Goal: Task Accomplishment & Management: Manage account settings

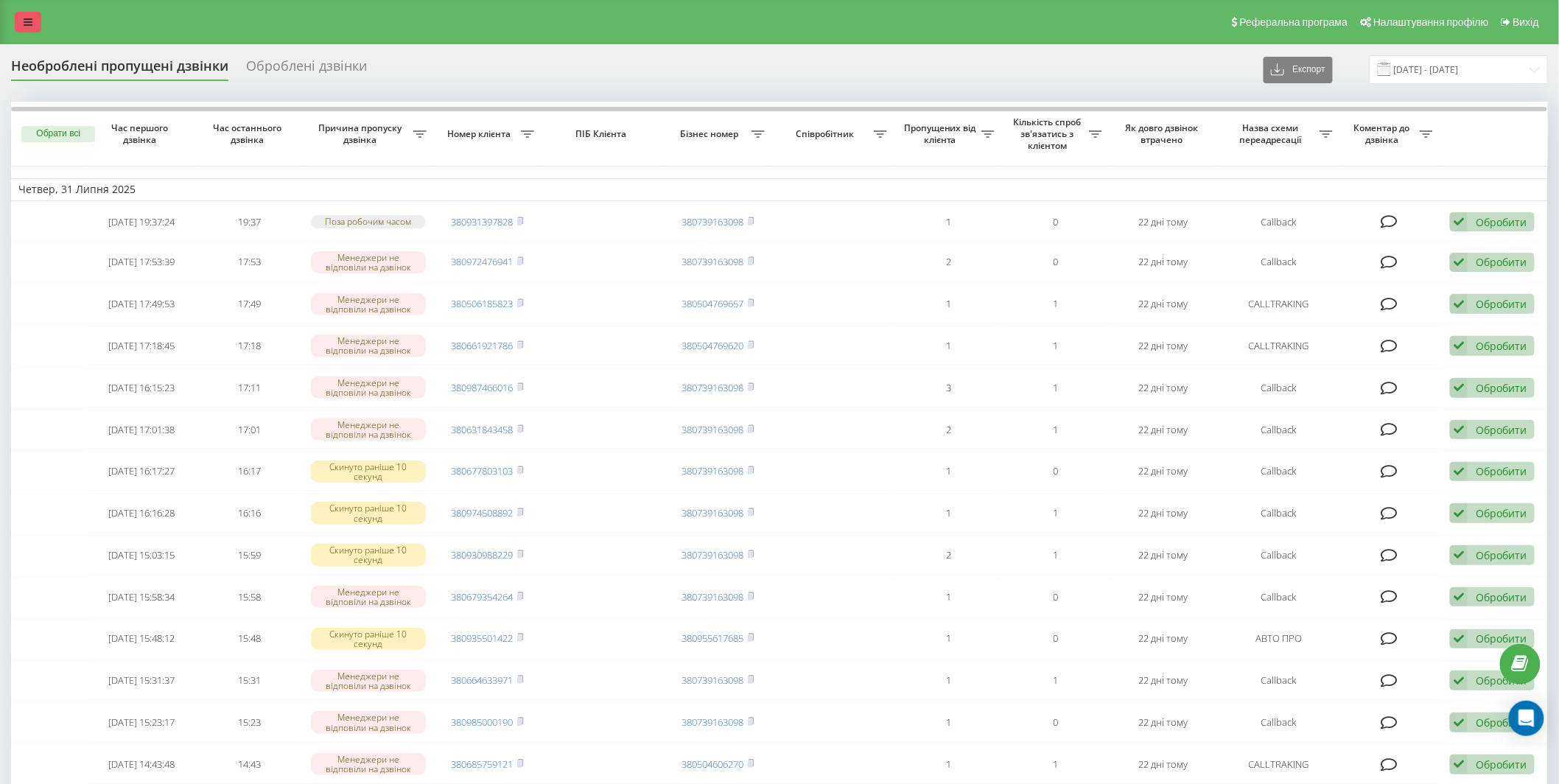
click at [37, 25] on link at bounding box center [28, 22] width 27 height 21
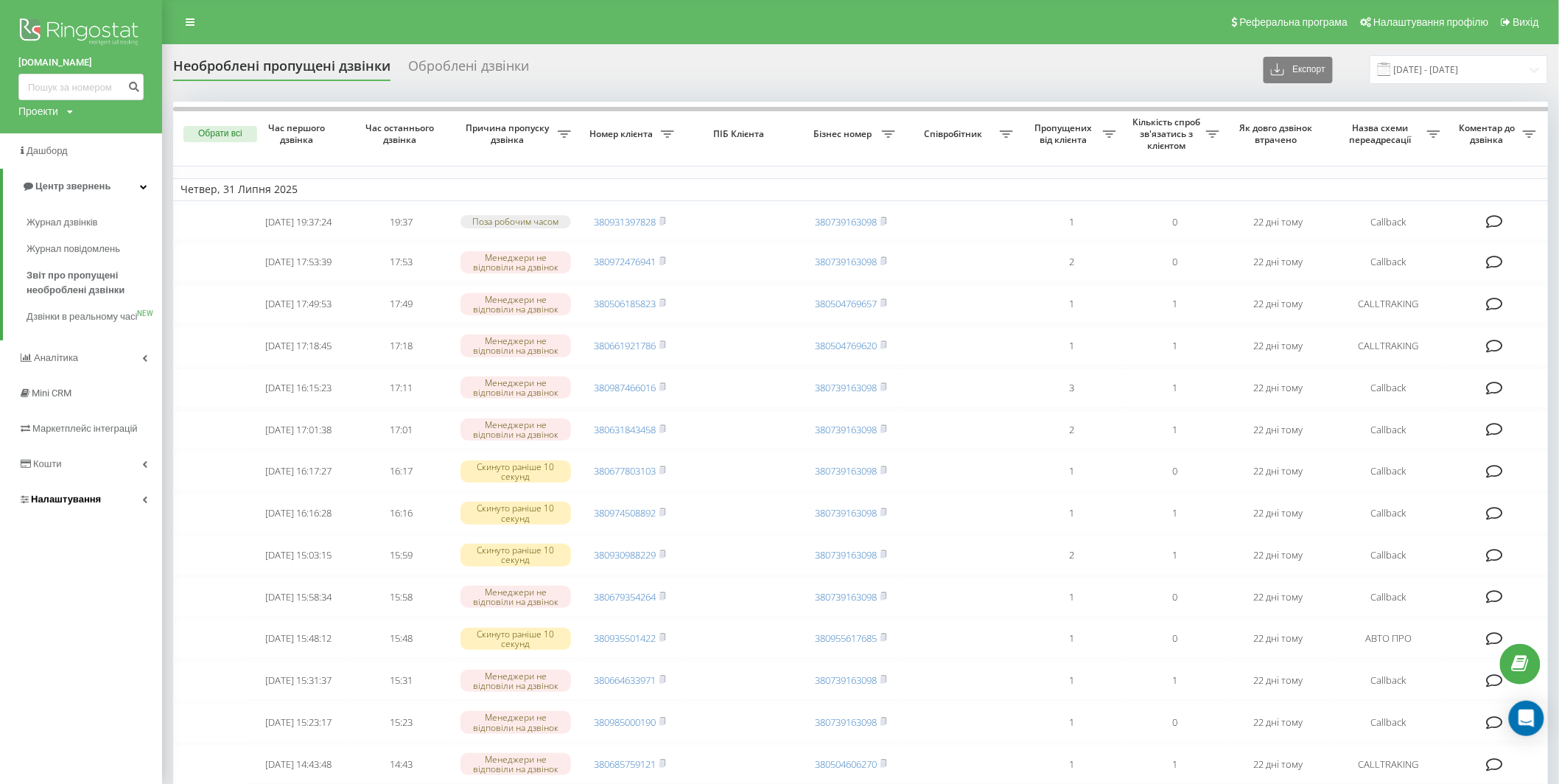
click at [111, 510] on link "Налаштування" at bounding box center [81, 499] width 162 height 35
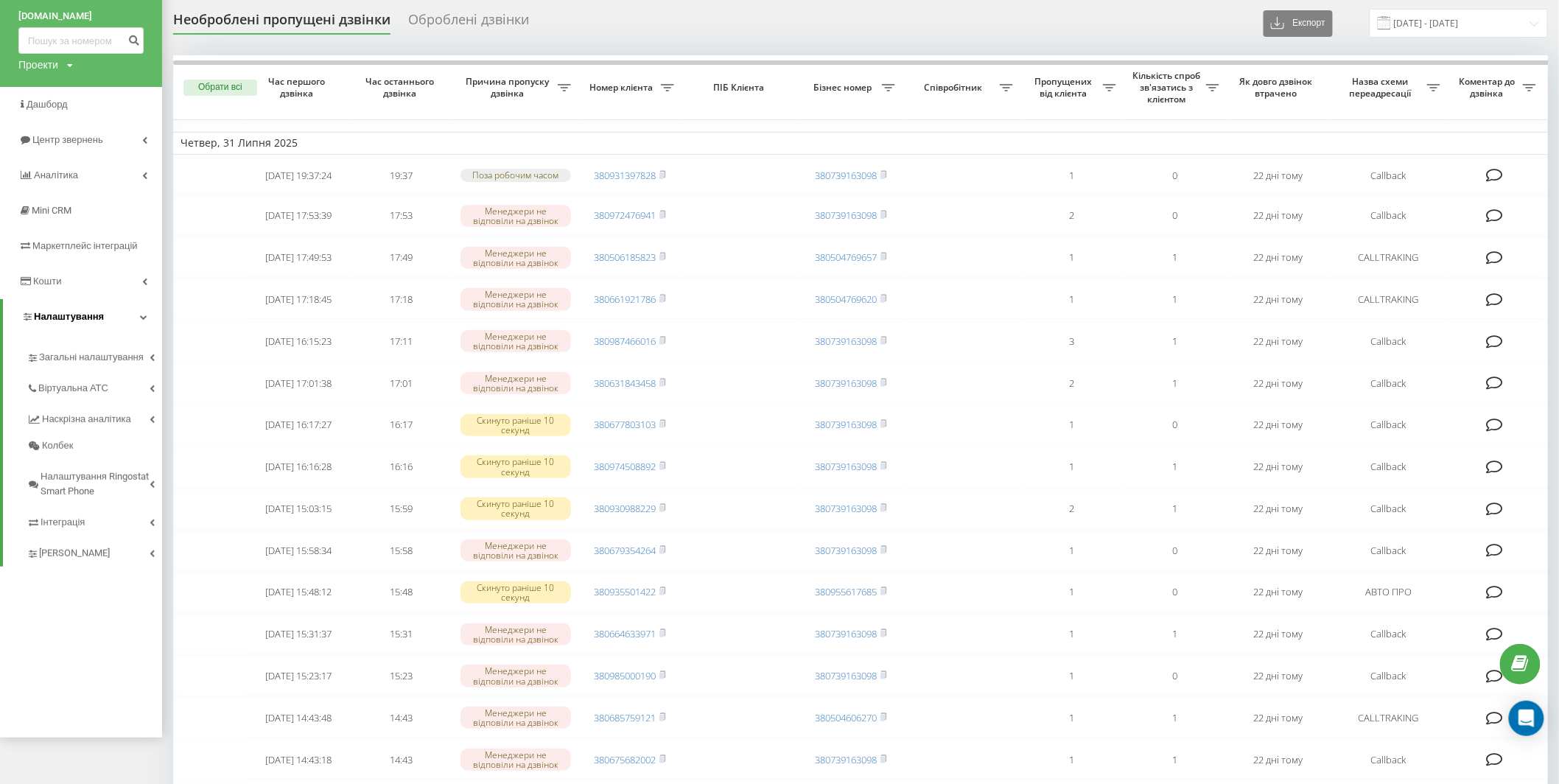
scroll to position [47, 0]
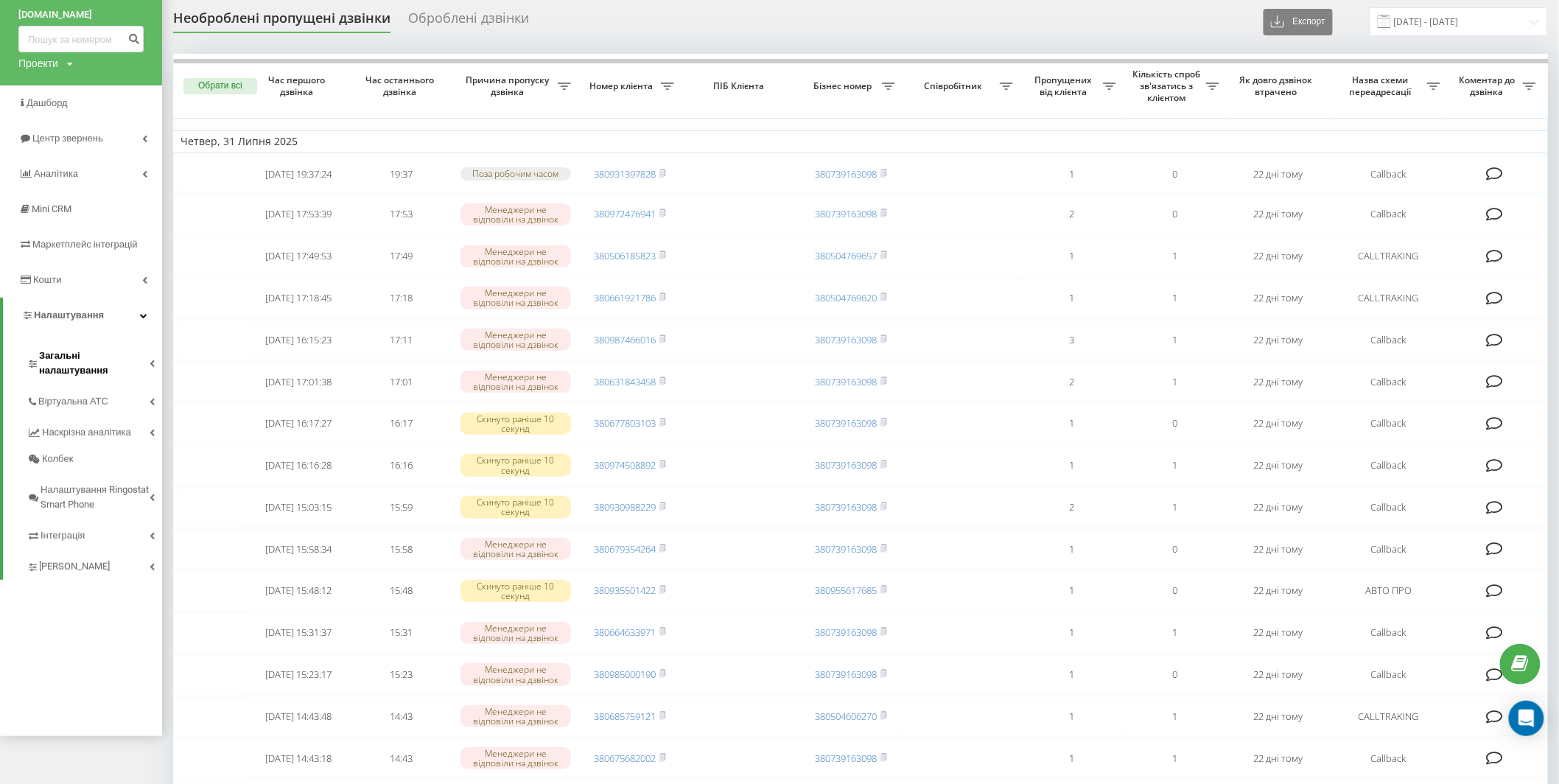
click at [127, 356] on span "Загальні налаштування" at bounding box center [94, 362] width 111 height 29
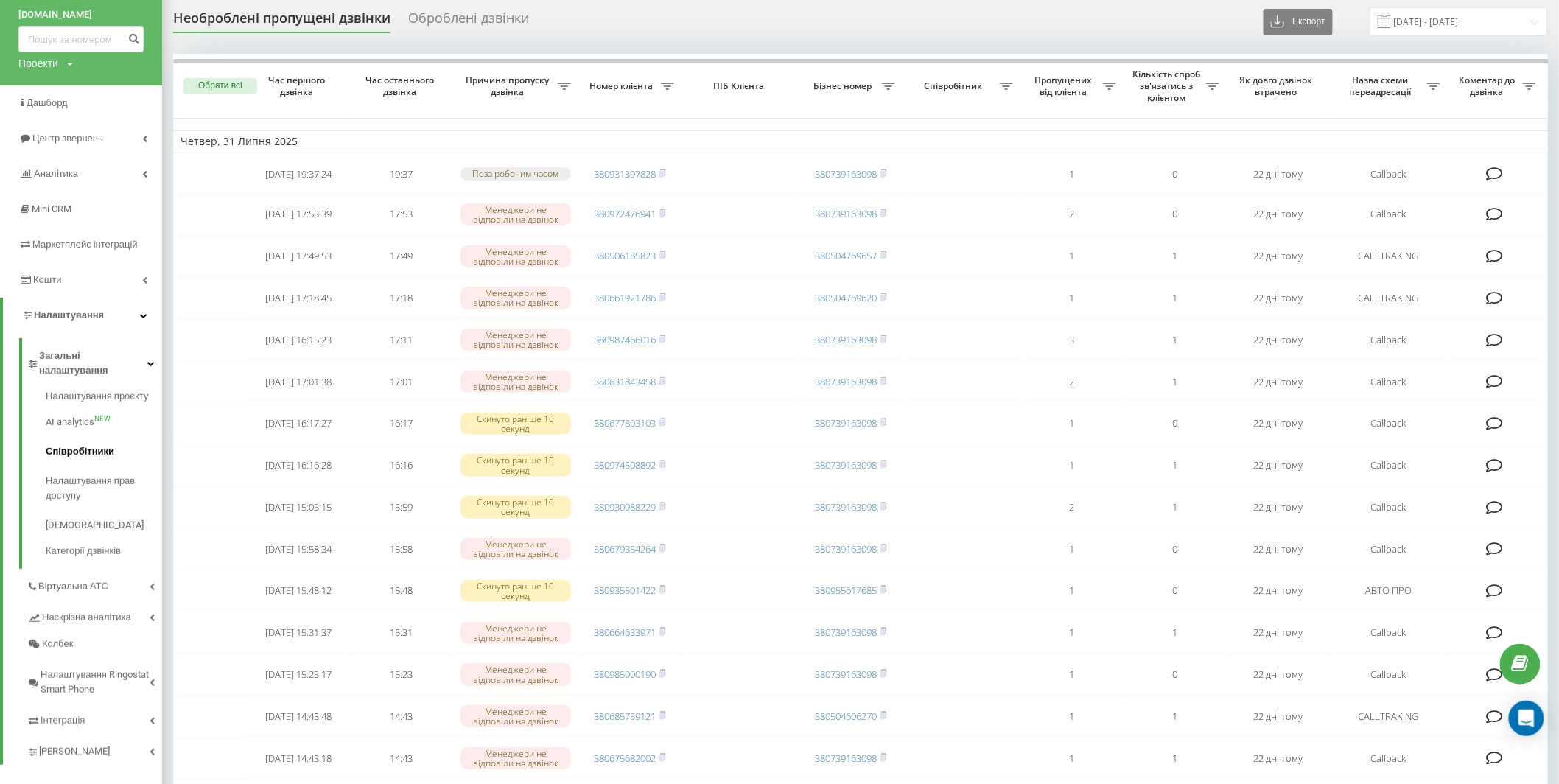
click at [99, 444] on span "Співробітники" at bounding box center [80, 451] width 68 height 15
